Goal: Entertainment & Leisure: Browse casually

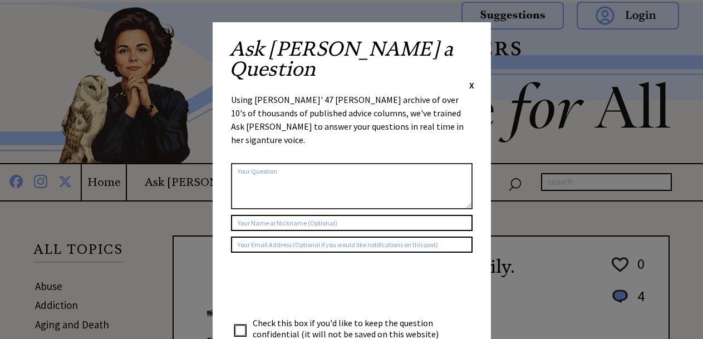
click at [472, 79] on div "X" at bounding box center [471, 85] width 5 height 12
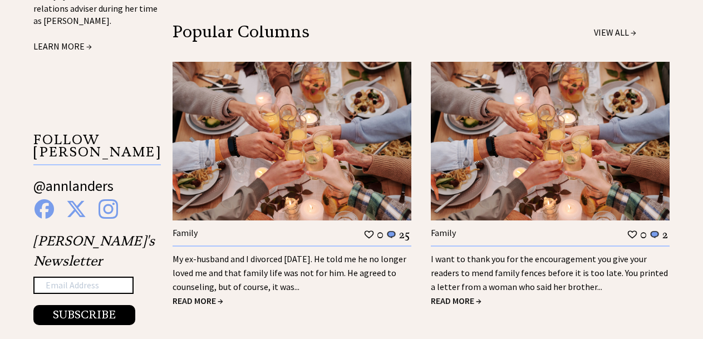
scroll to position [1135, 0]
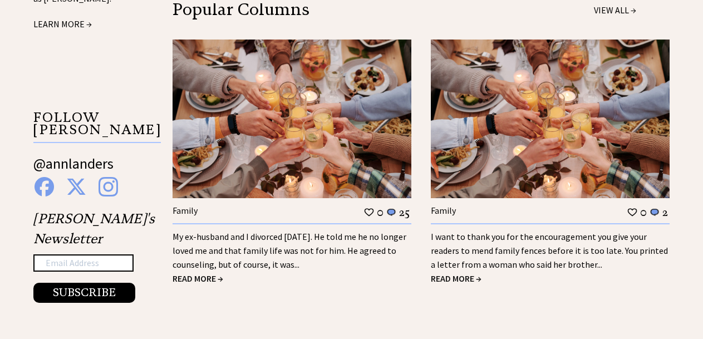
click at [315, 231] on link "My ex-husband and I divorced 18 years ago. He told me he no longer loved me and…" at bounding box center [290, 250] width 234 height 39
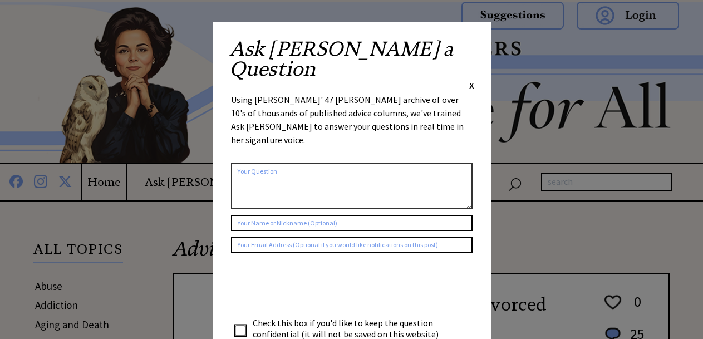
click at [472, 80] on span "X" at bounding box center [471, 85] width 5 height 11
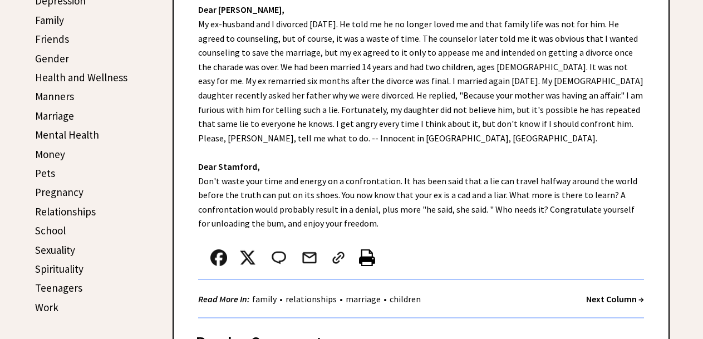
scroll to position [391, 0]
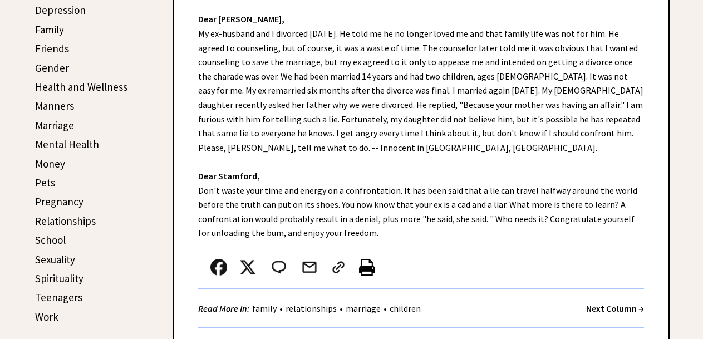
click at [622, 308] on strong "Next Column →" at bounding box center [615, 308] width 58 height 11
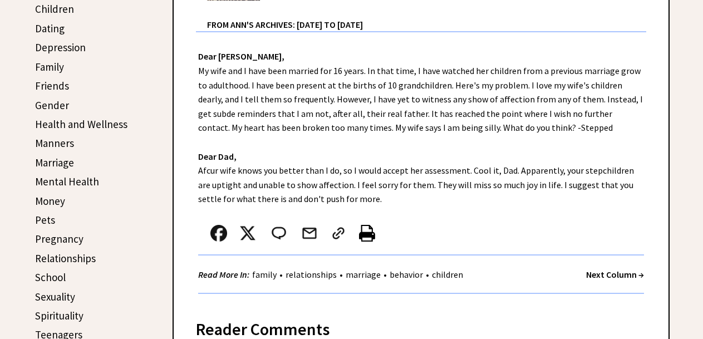
scroll to position [376, 0]
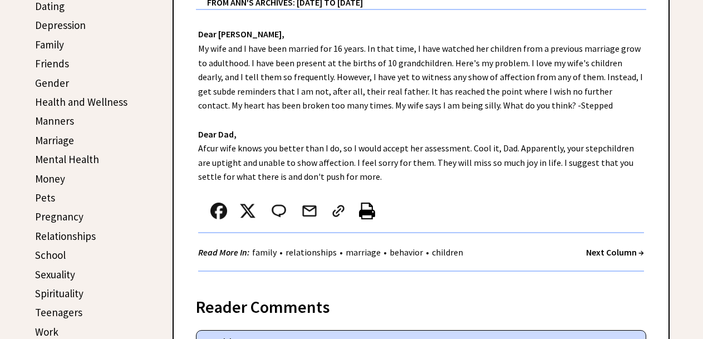
click at [595, 255] on strong "Next Column →" at bounding box center [615, 252] width 58 height 11
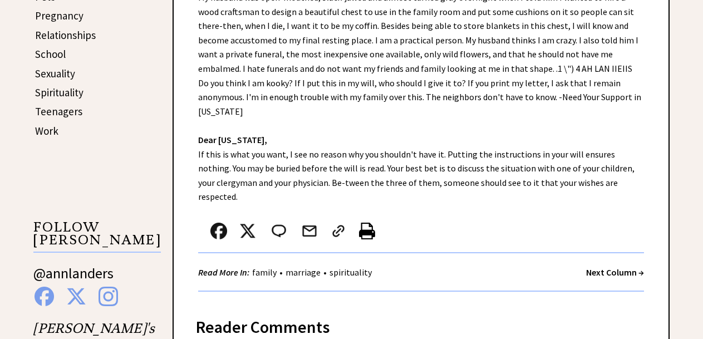
scroll to position [632, 0]
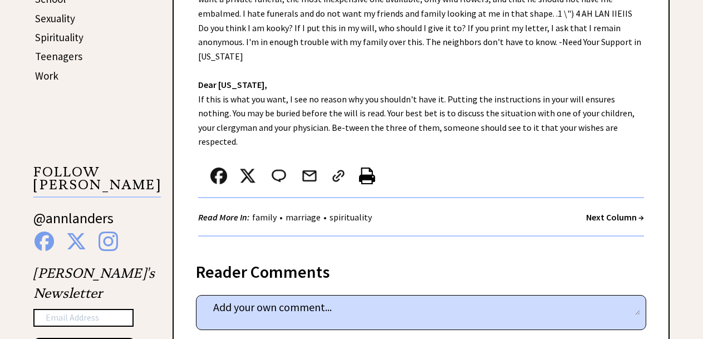
click at [619, 212] on strong "Next Column →" at bounding box center [615, 217] width 58 height 11
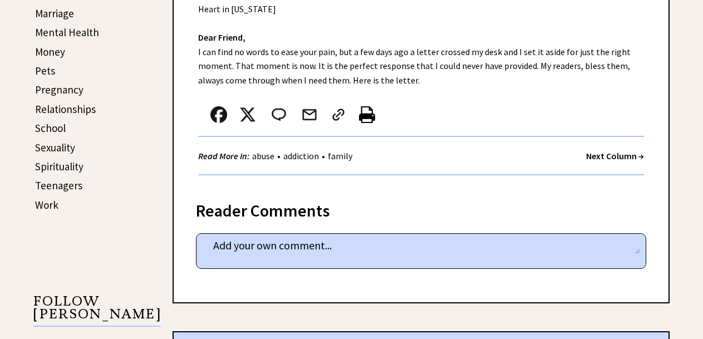
scroll to position [500, 0]
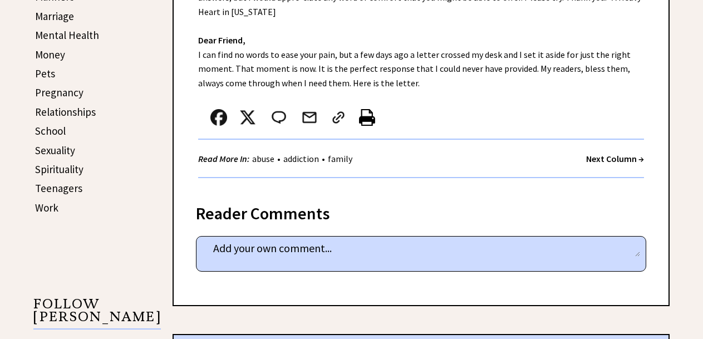
click at [614, 153] on strong "Next Column →" at bounding box center [615, 158] width 58 height 11
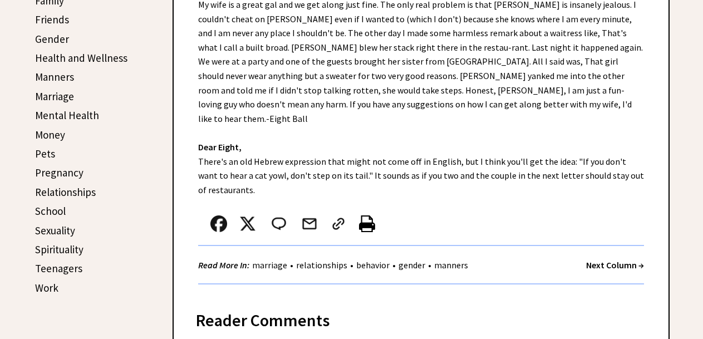
scroll to position [434, 0]
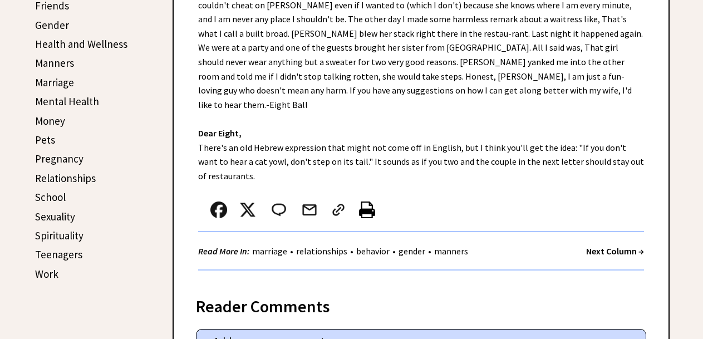
click at [597, 246] on strong "Next Column →" at bounding box center [615, 251] width 58 height 11
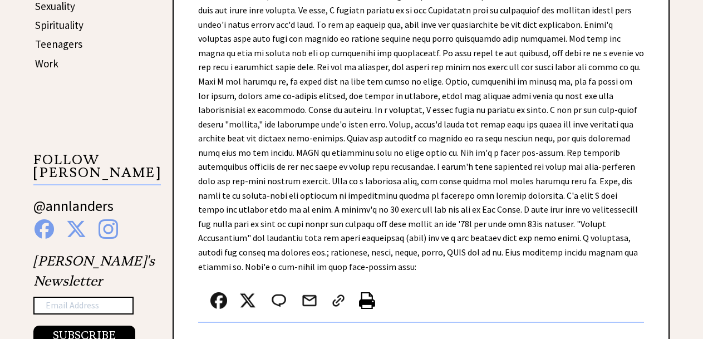
scroll to position [658, 0]
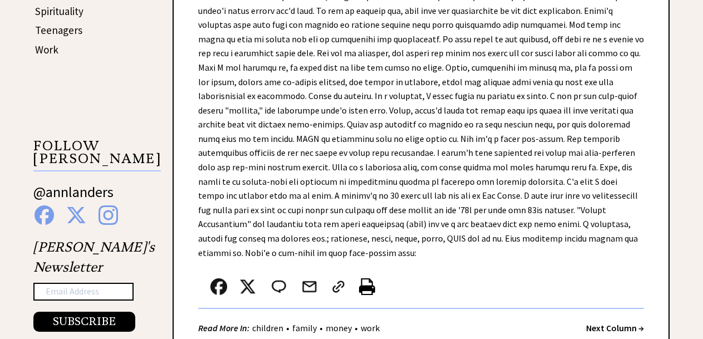
click at [606, 322] on strong "Next Column →" at bounding box center [615, 327] width 58 height 11
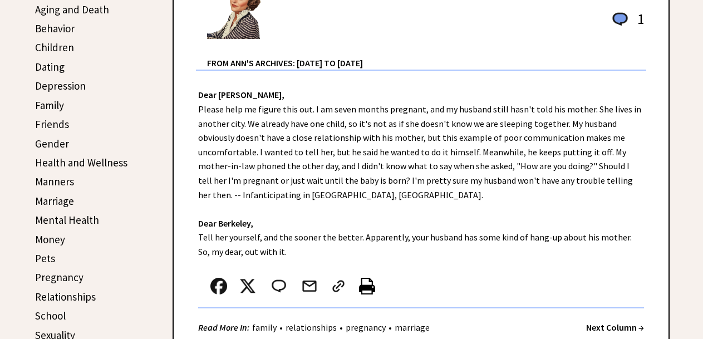
scroll to position [337, 0]
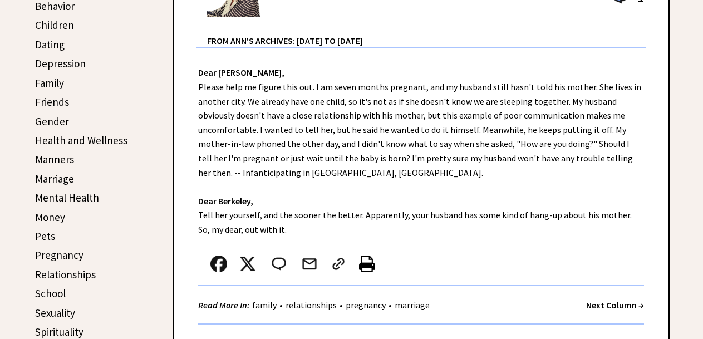
click at [597, 307] on strong "Next Column →" at bounding box center [615, 305] width 58 height 11
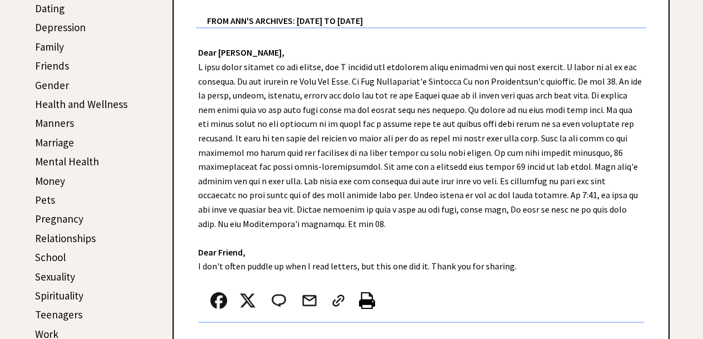
scroll to position [443, 0]
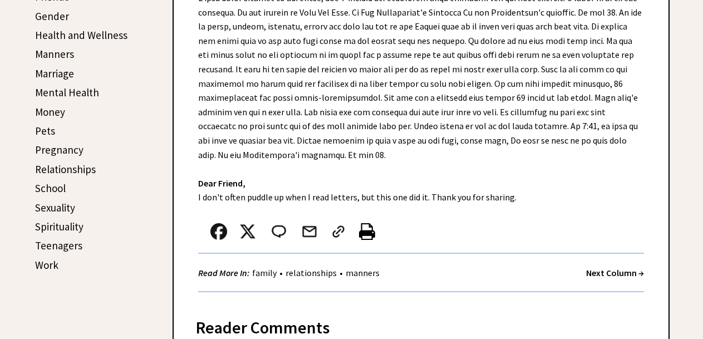
click at [615, 274] on strong "Next Column →" at bounding box center [615, 272] width 58 height 11
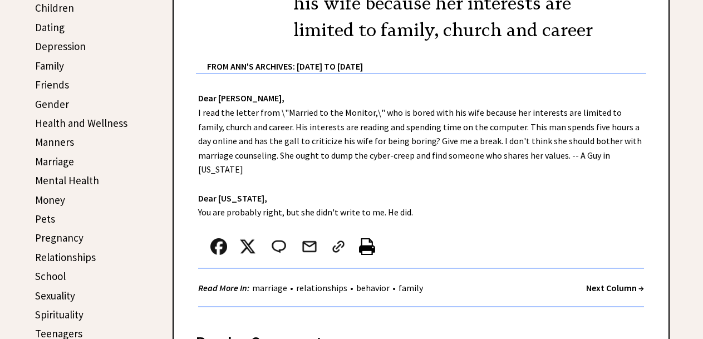
scroll to position [369, 0]
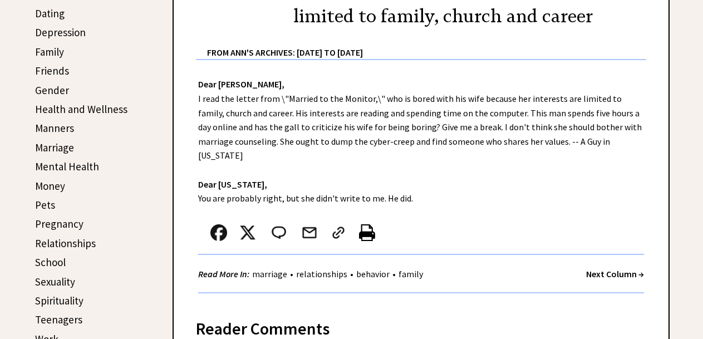
click at [616, 268] on strong "Next Column →" at bounding box center [615, 273] width 58 height 11
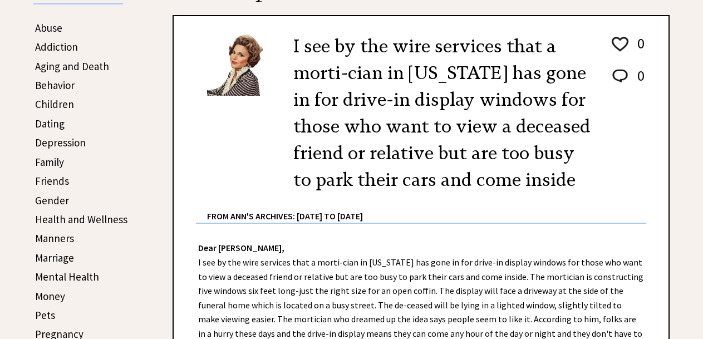
scroll to position [300, 0]
